Goal: Task Accomplishment & Management: Manage account settings

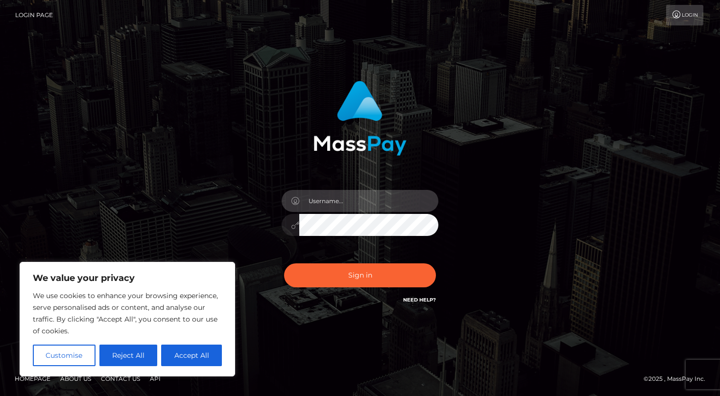
type input "[EMAIL_ADDRESS][DOMAIN_NAME]"
click at [207, 344] on div "We use cookies to enhance your browsing experience, serve personalised ads or c…" at bounding box center [127, 328] width 189 height 76
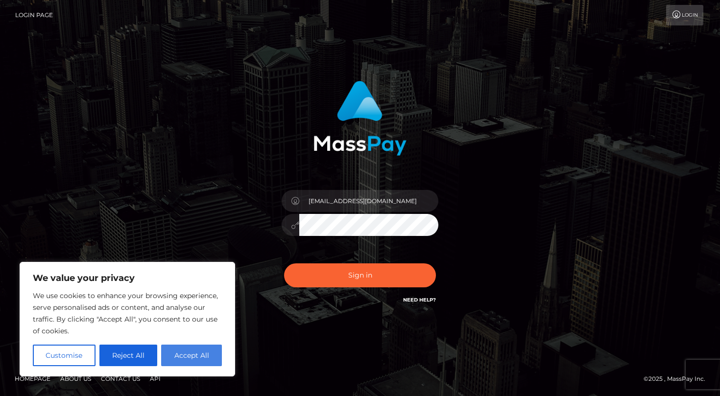
click at [205, 358] on button "Accept All" at bounding box center [191, 356] width 61 height 22
checkbox input "true"
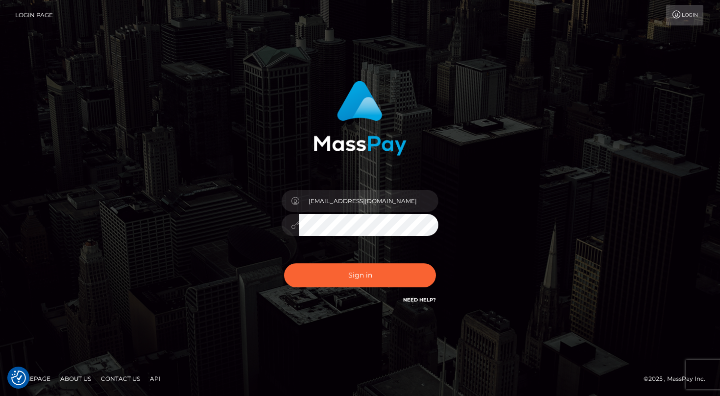
click at [286, 286] on div "Sign in Need Help?" at bounding box center [359, 280] width 171 height 44
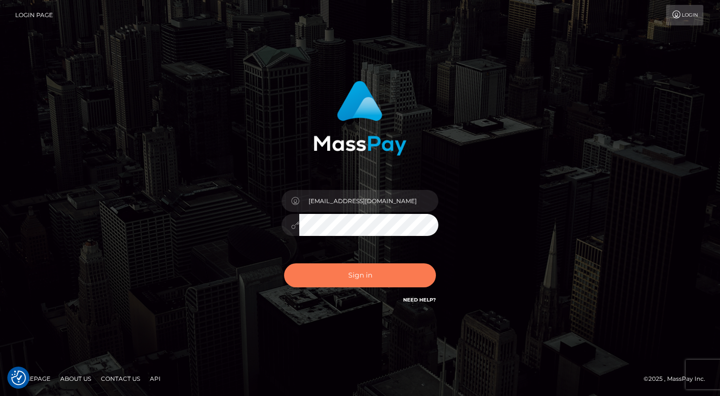
click at [293, 280] on button "Sign in" at bounding box center [360, 275] width 152 height 24
